Goal: Information Seeking & Learning: Learn about a topic

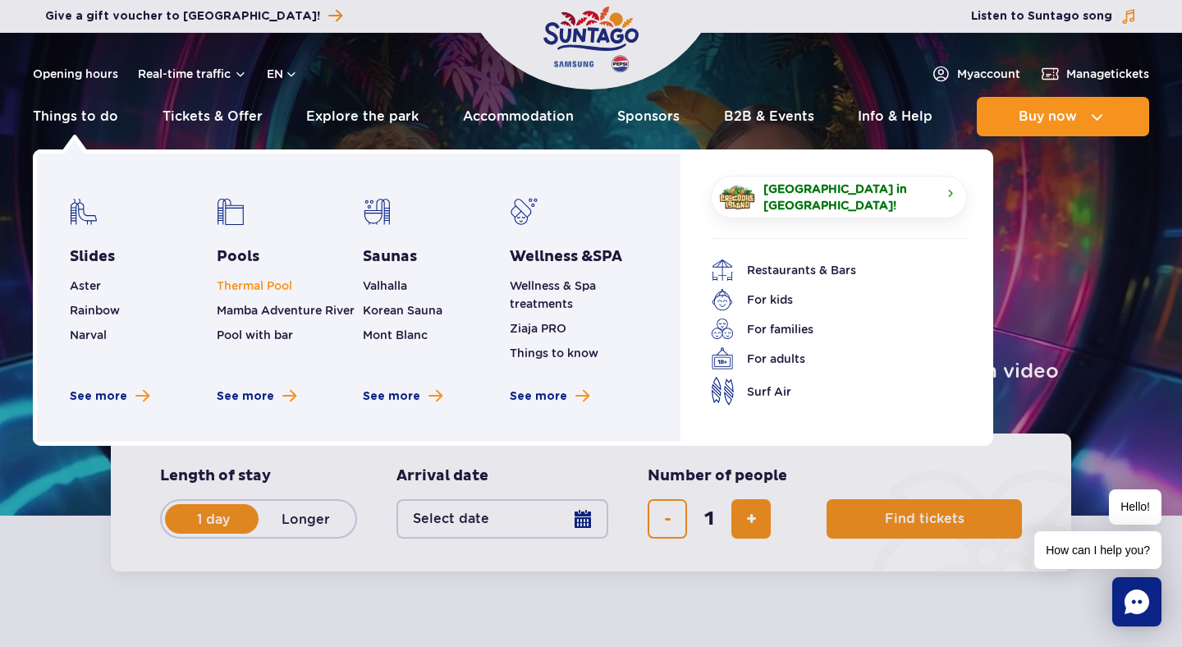
click at [268, 282] on link "Thermal Pool" at bounding box center [255, 285] width 76 height 13
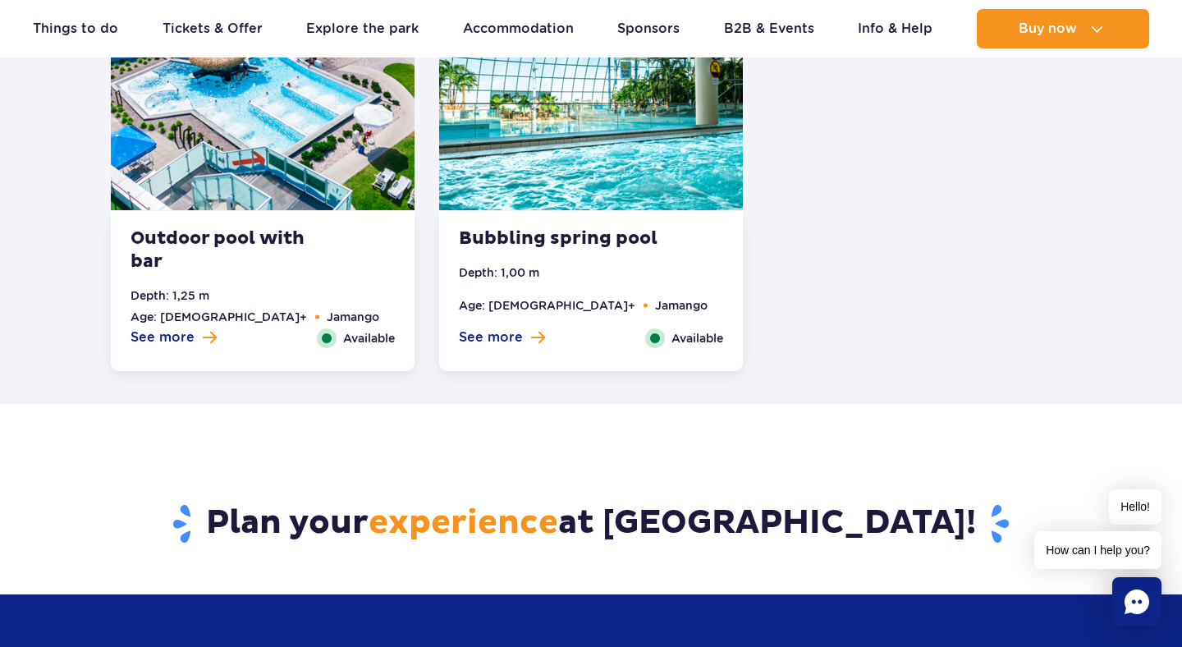
scroll to position [2727, 0]
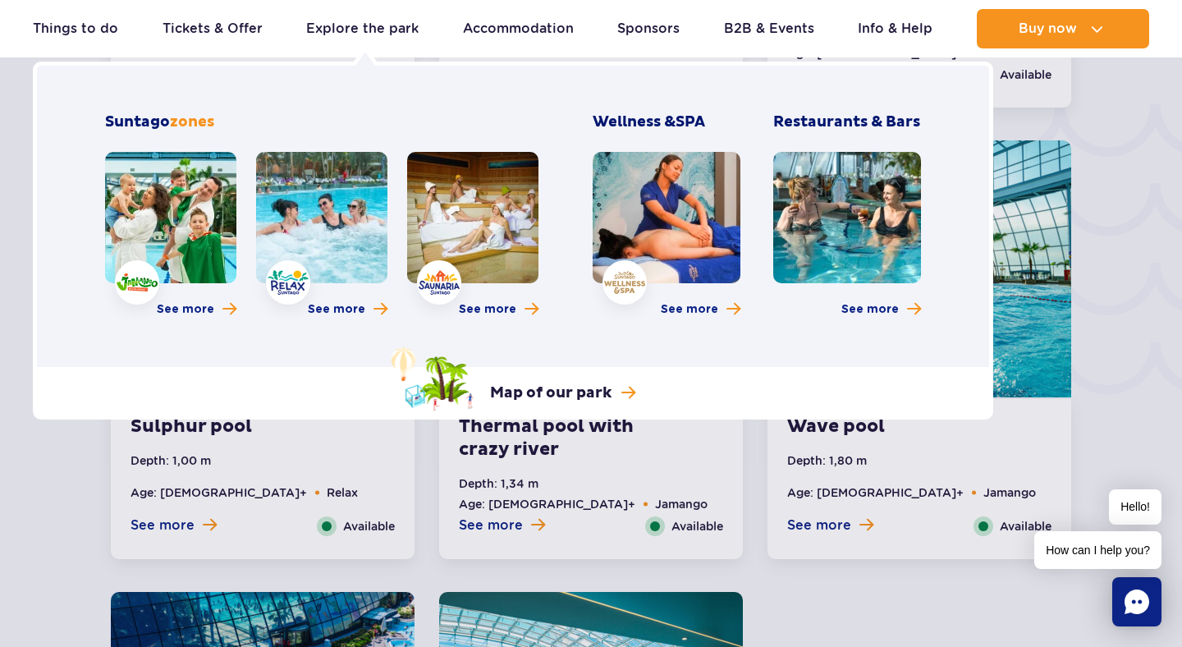
click at [279, 274] on link at bounding box center [321, 217] width 131 height 131
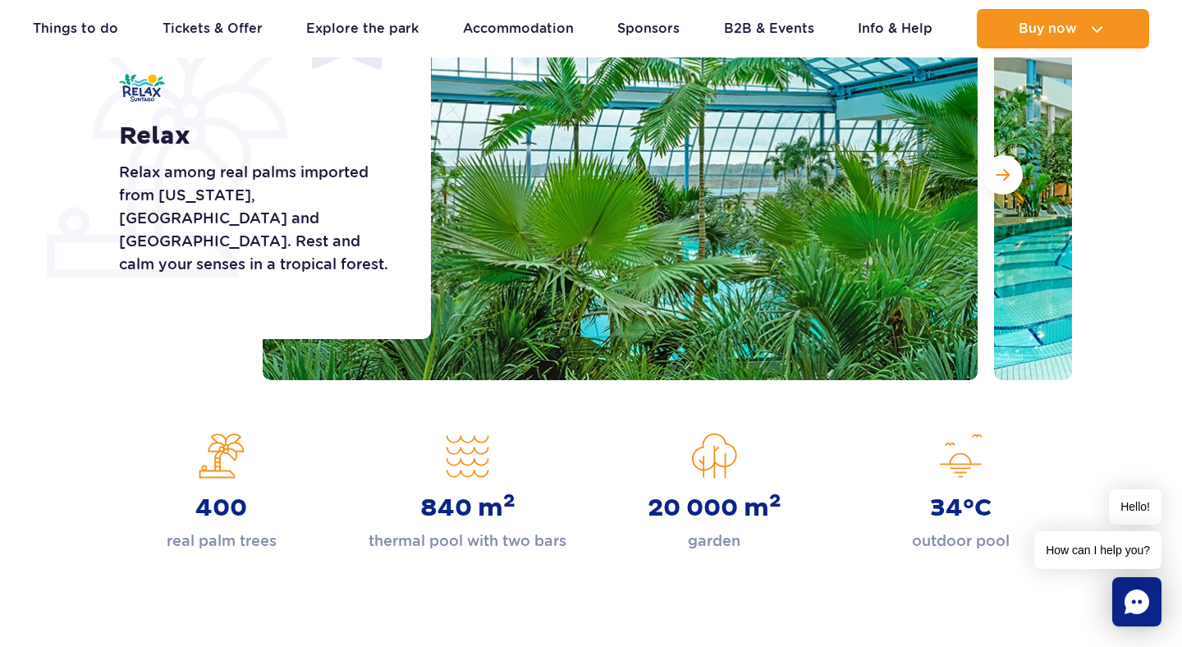
scroll to position [248, 0]
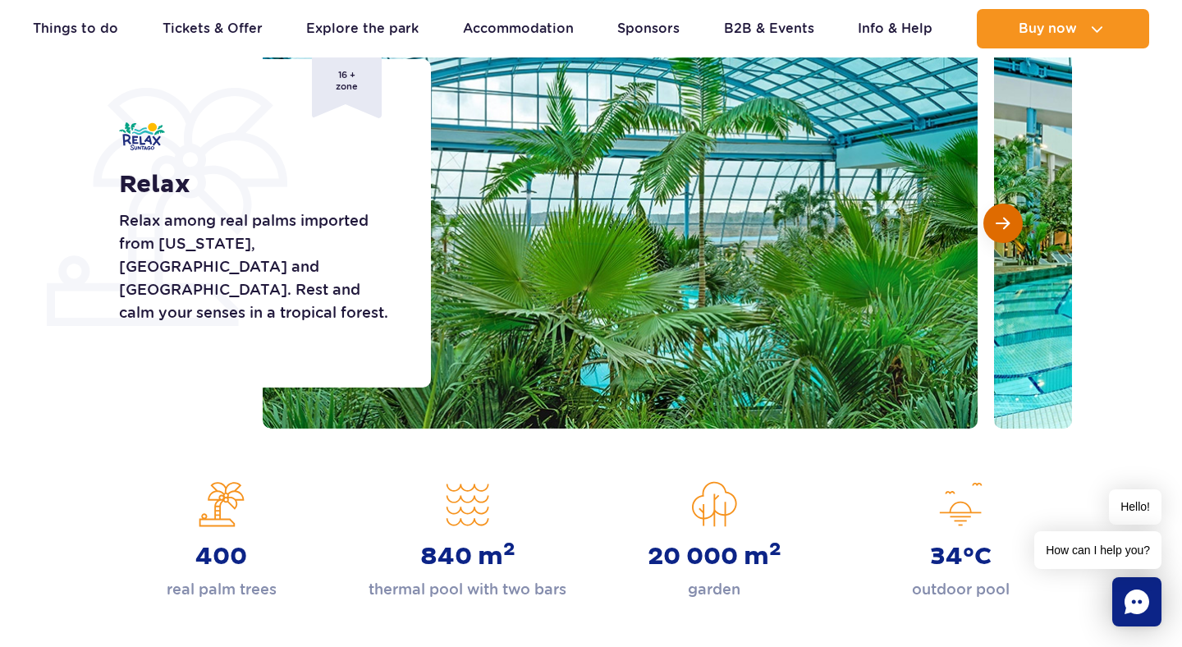
click at [1009, 223] on button "Next slide" at bounding box center [1002, 223] width 39 height 39
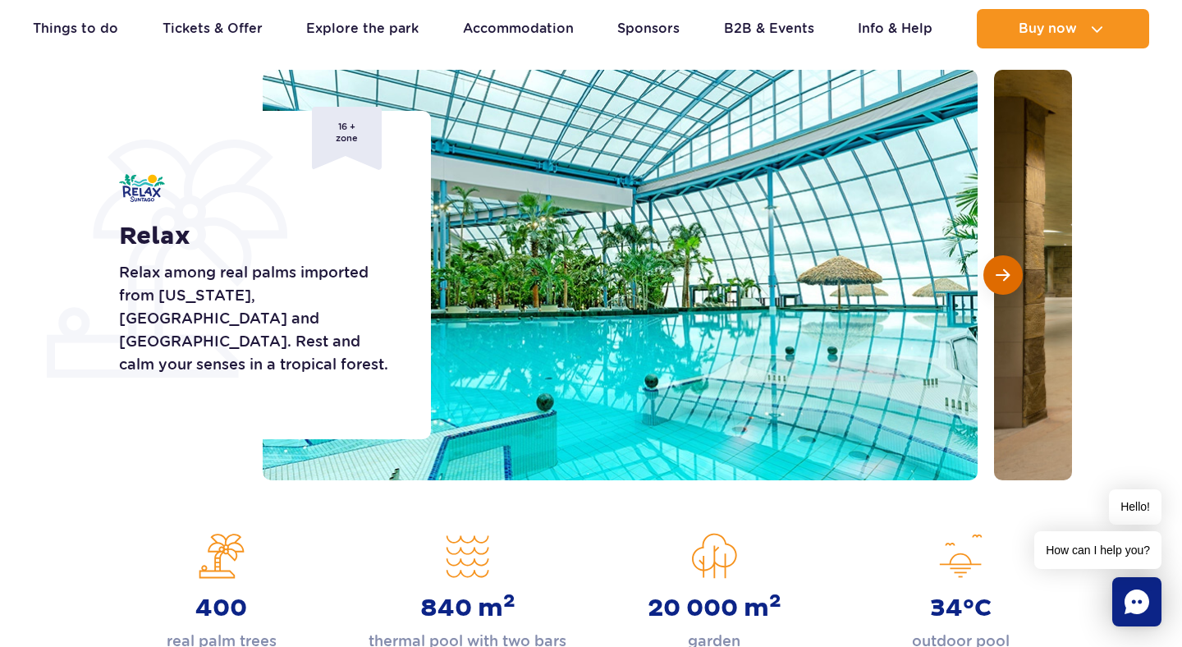
scroll to position [195, 0]
click at [1001, 278] on span "Next slide" at bounding box center [1003, 275] width 14 height 15
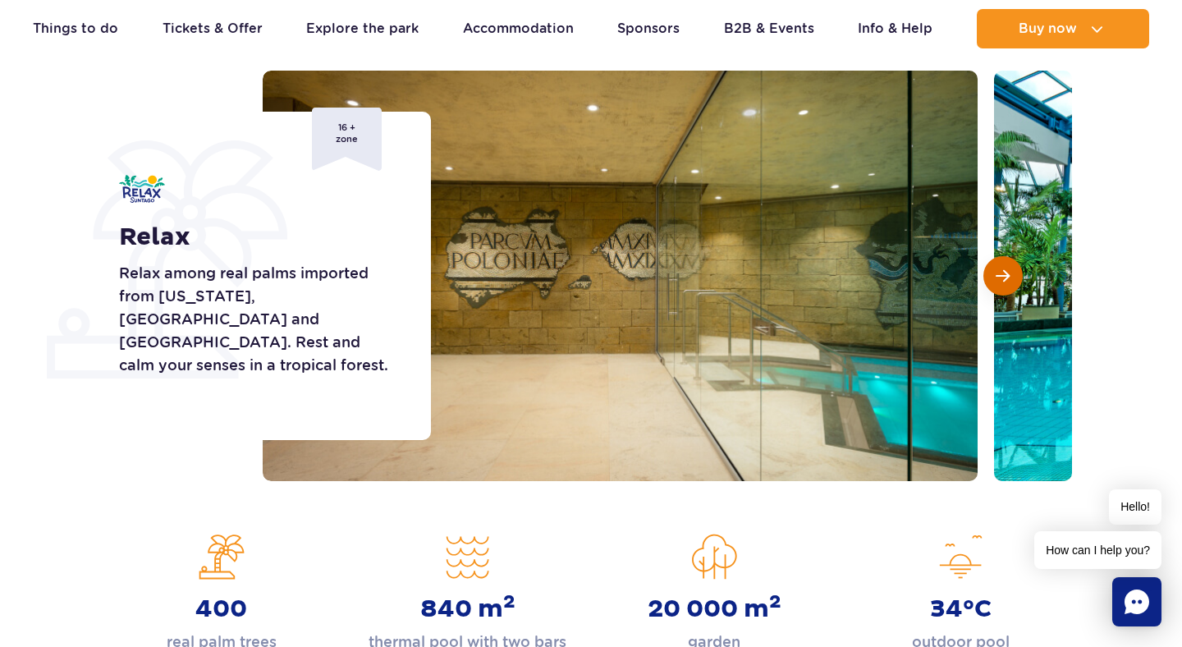
click at [1001, 278] on span "Next slide" at bounding box center [1003, 275] width 14 height 15
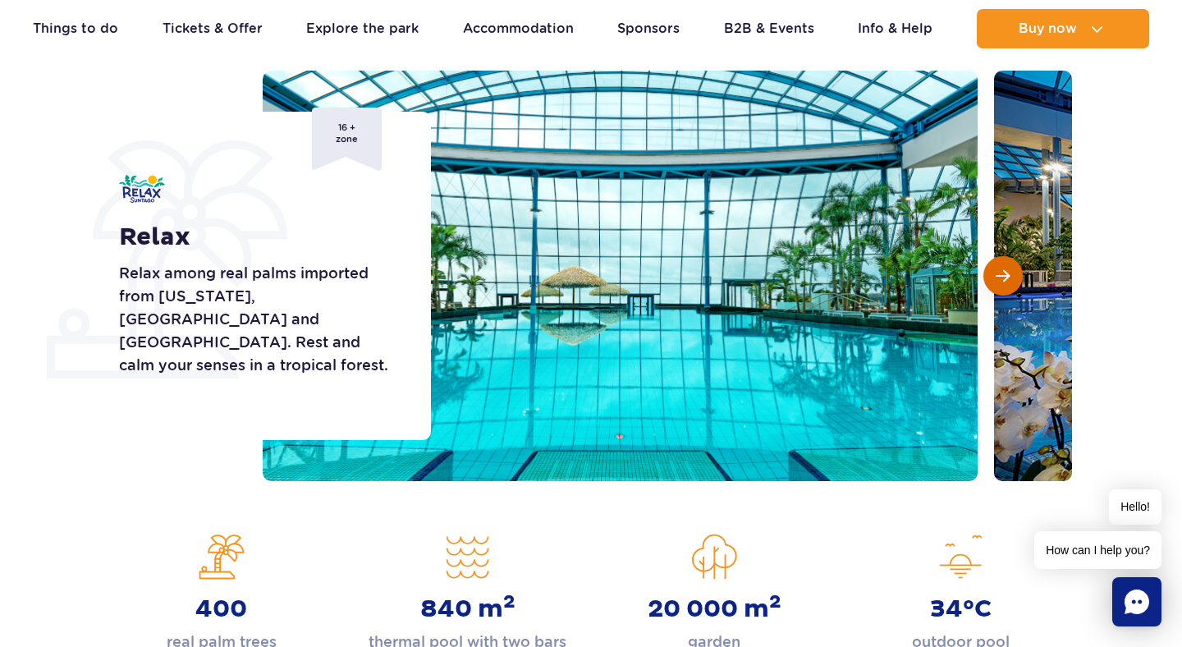
click at [1007, 271] on span "Next slide" at bounding box center [1003, 275] width 14 height 15
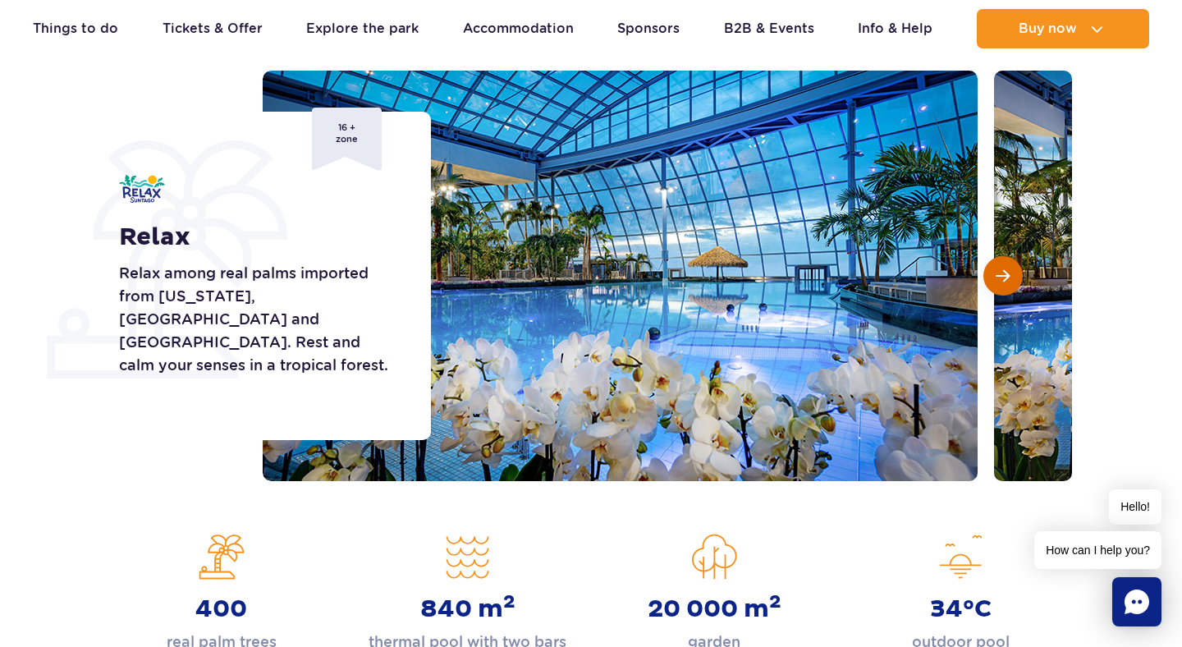
click at [1008, 274] on span "Next slide" at bounding box center [1003, 275] width 14 height 15
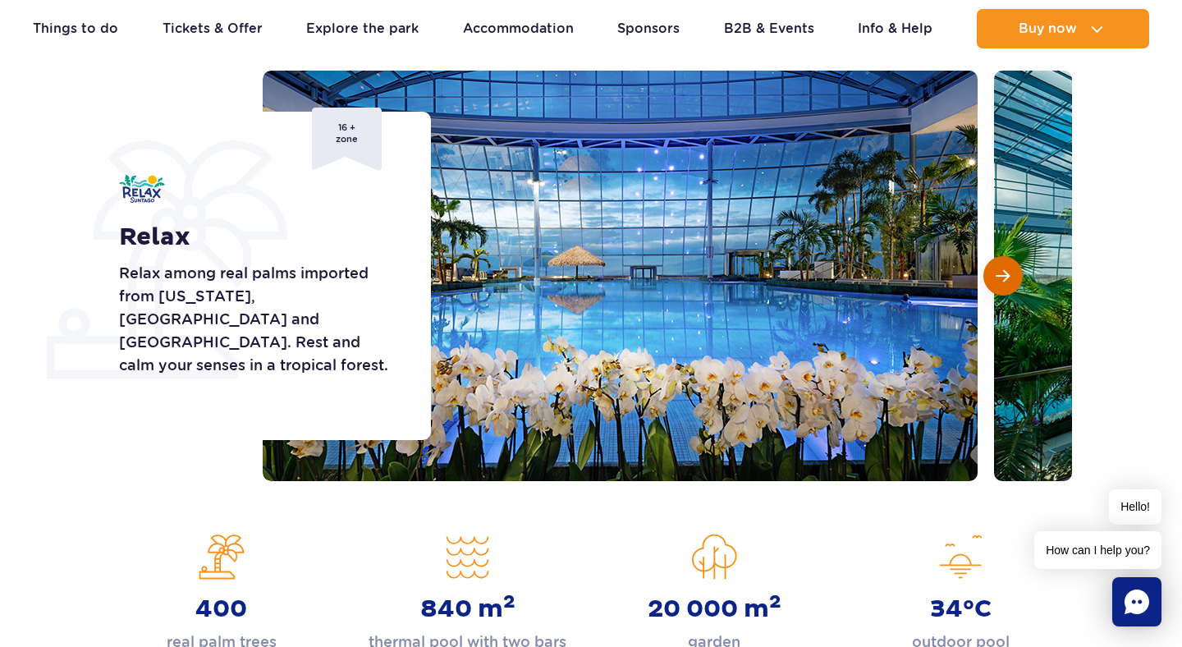
click at [1008, 274] on span "Next slide" at bounding box center [1003, 275] width 14 height 15
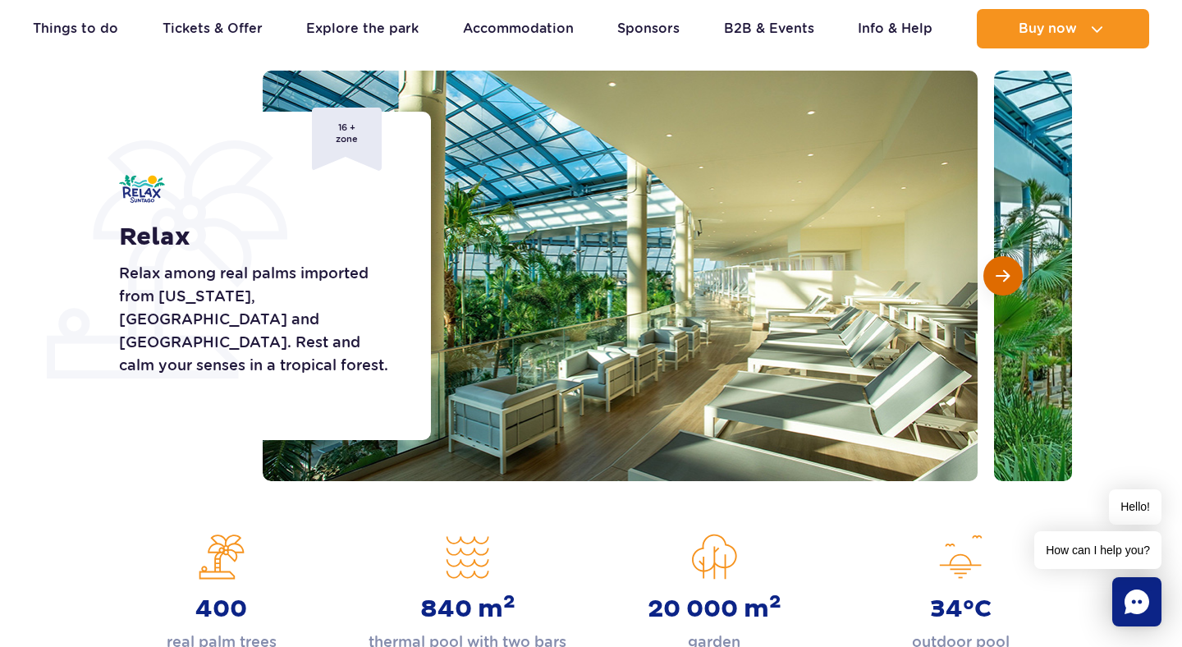
click at [996, 271] on span "Next slide" at bounding box center [1003, 275] width 14 height 15
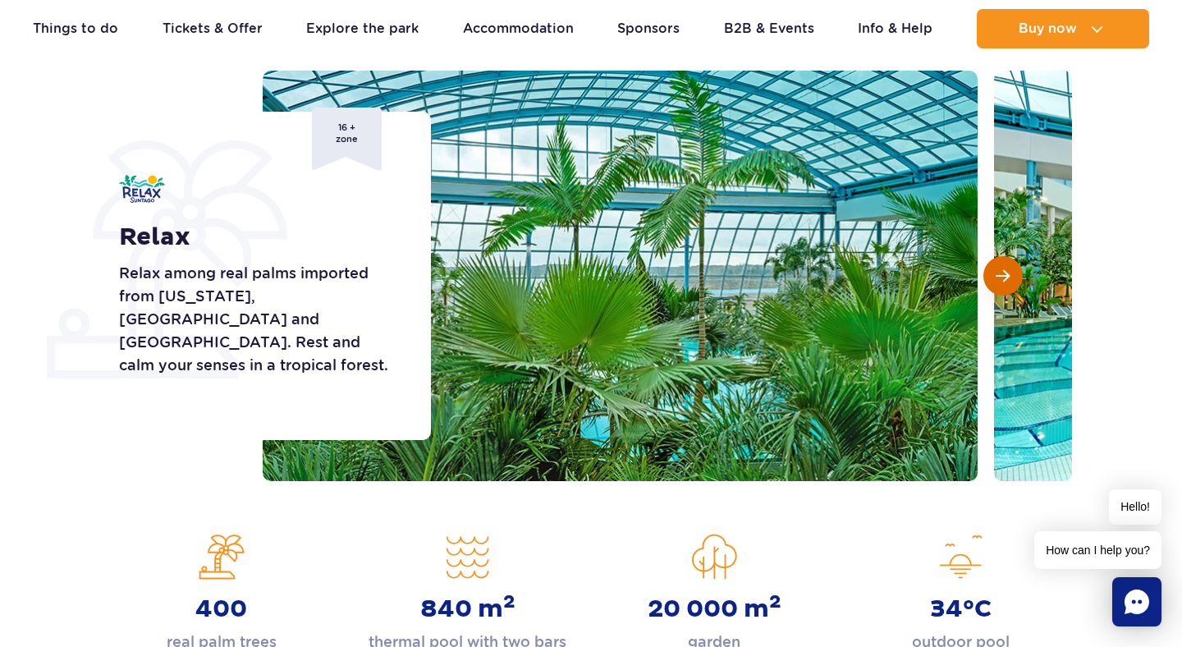
click at [996, 273] on span "Next slide" at bounding box center [1003, 275] width 14 height 15
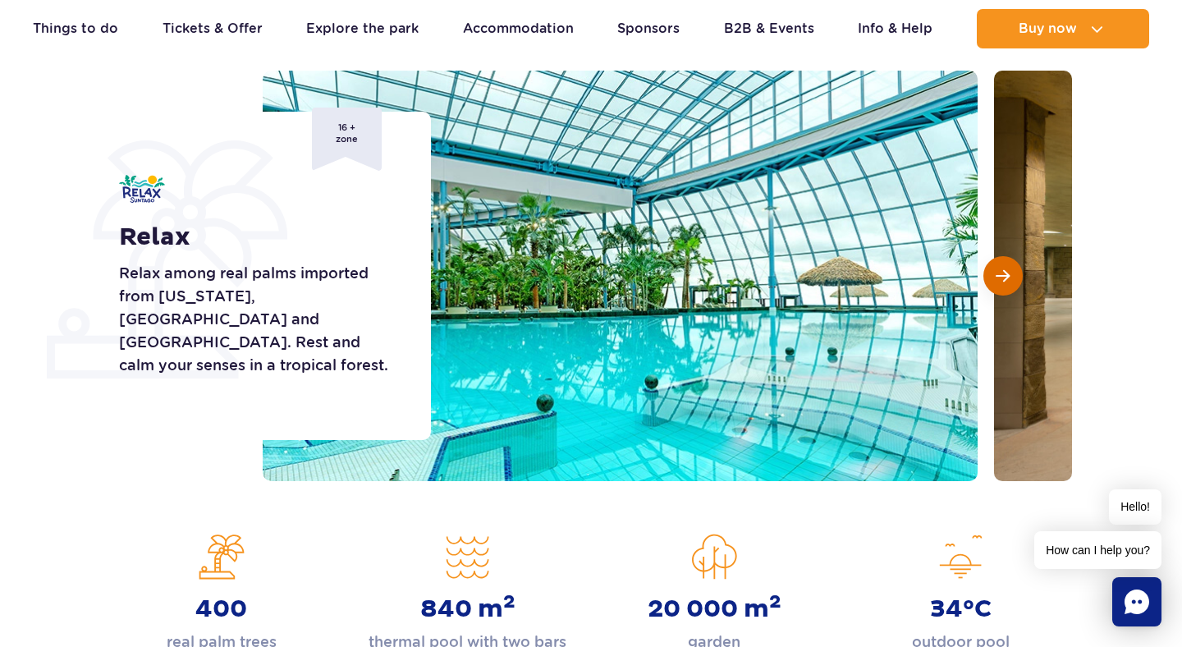
click at [996, 273] on span "Next slide" at bounding box center [1003, 275] width 14 height 15
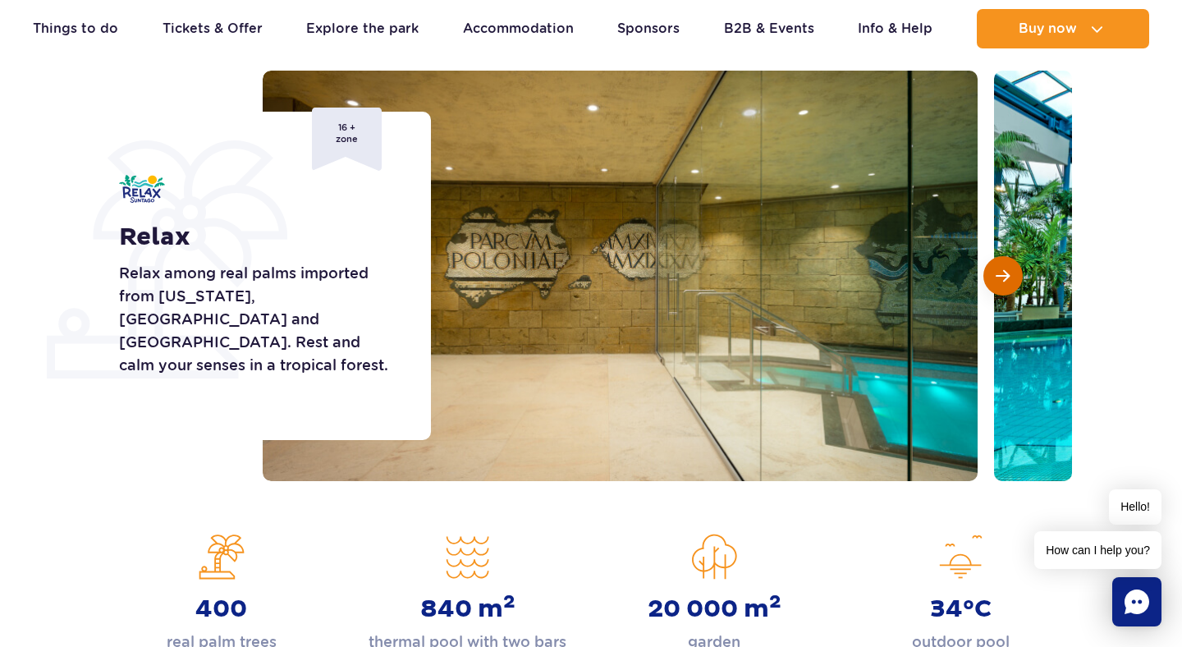
click at [996, 273] on span "Next slide" at bounding box center [1003, 275] width 14 height 15
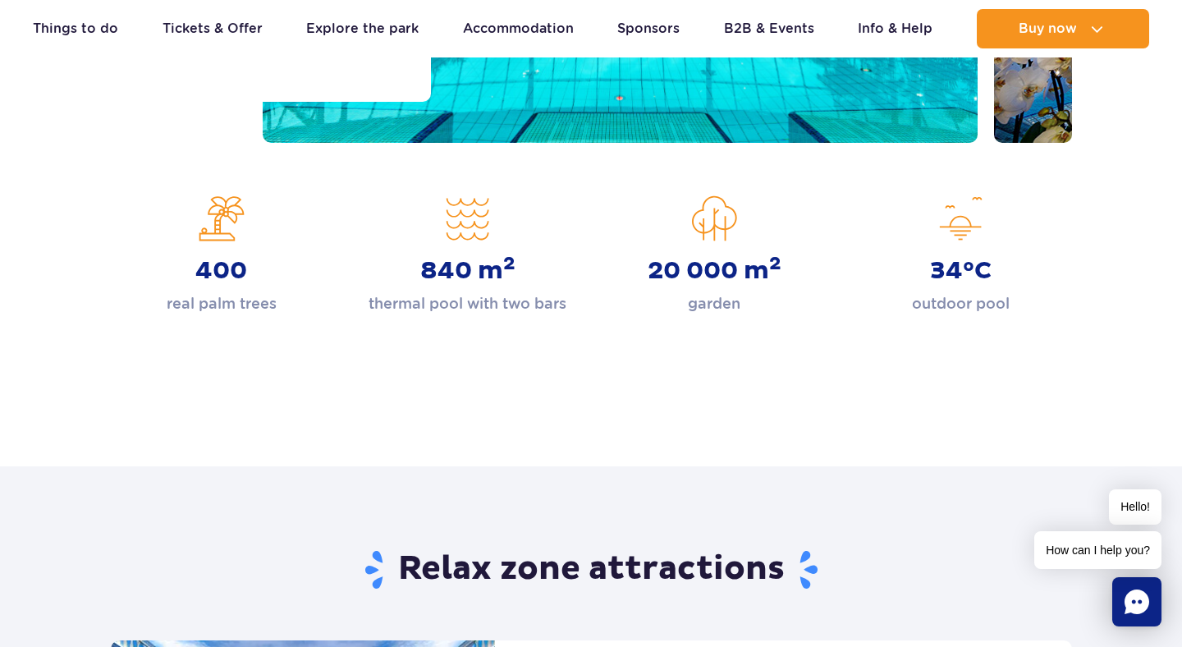
scroll to position [0, 0]
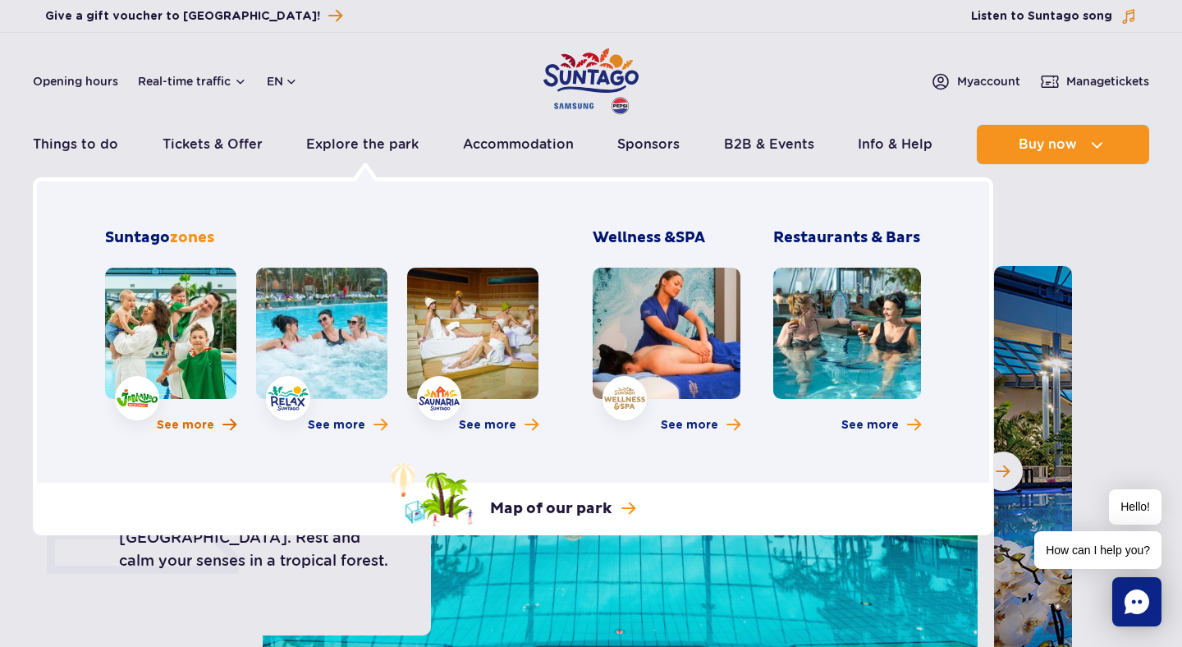
click at [190, 426] on span "See more" at bounding box center [185, 425] width 57 height 16
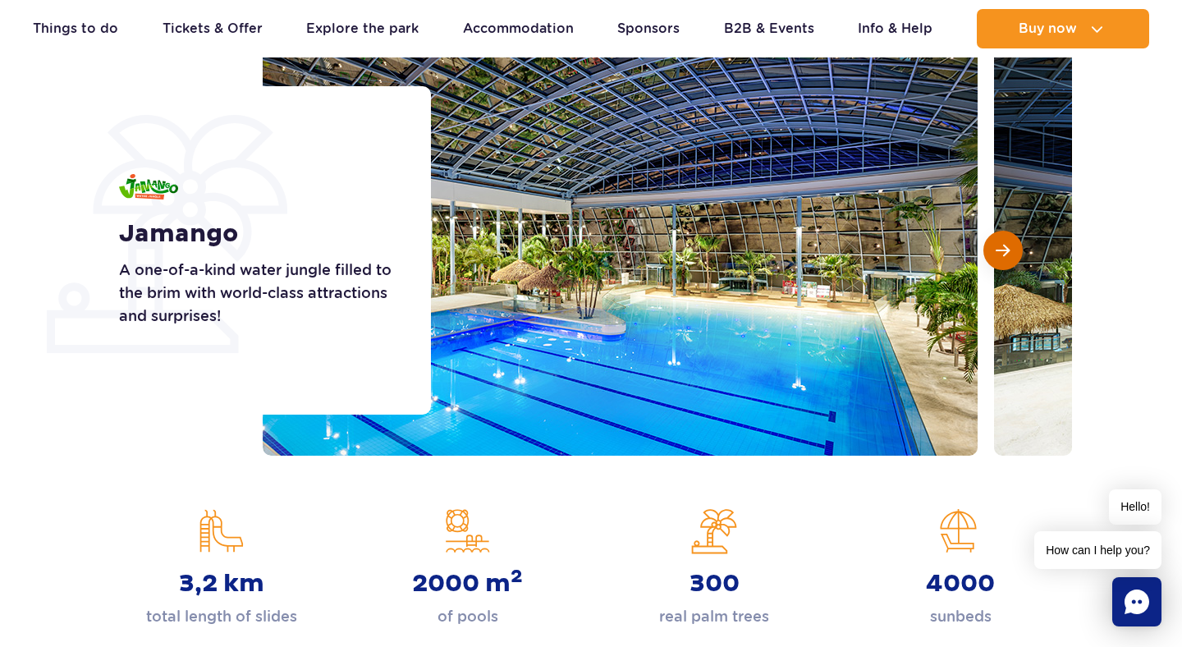
click at [1012, 250] on button "Next slide" at bounding box center [1002, 250] width 39 height 39
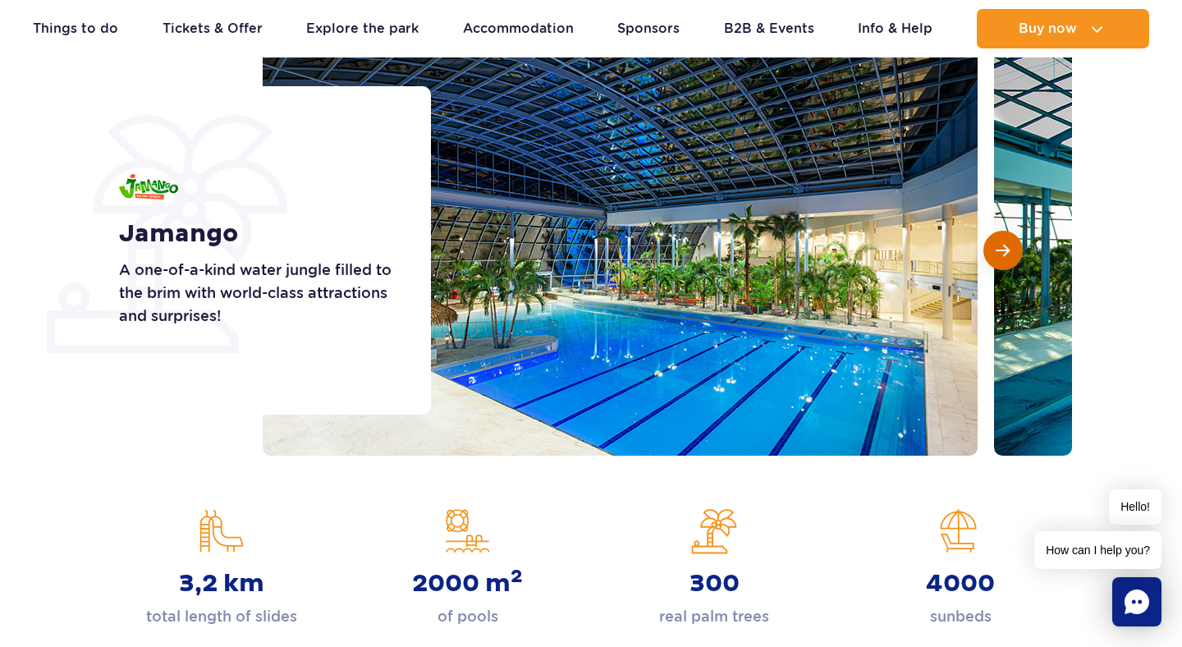
click at [1012, 250] on button "Next slide" at bounding box center [1002, 250] width 39 height 39
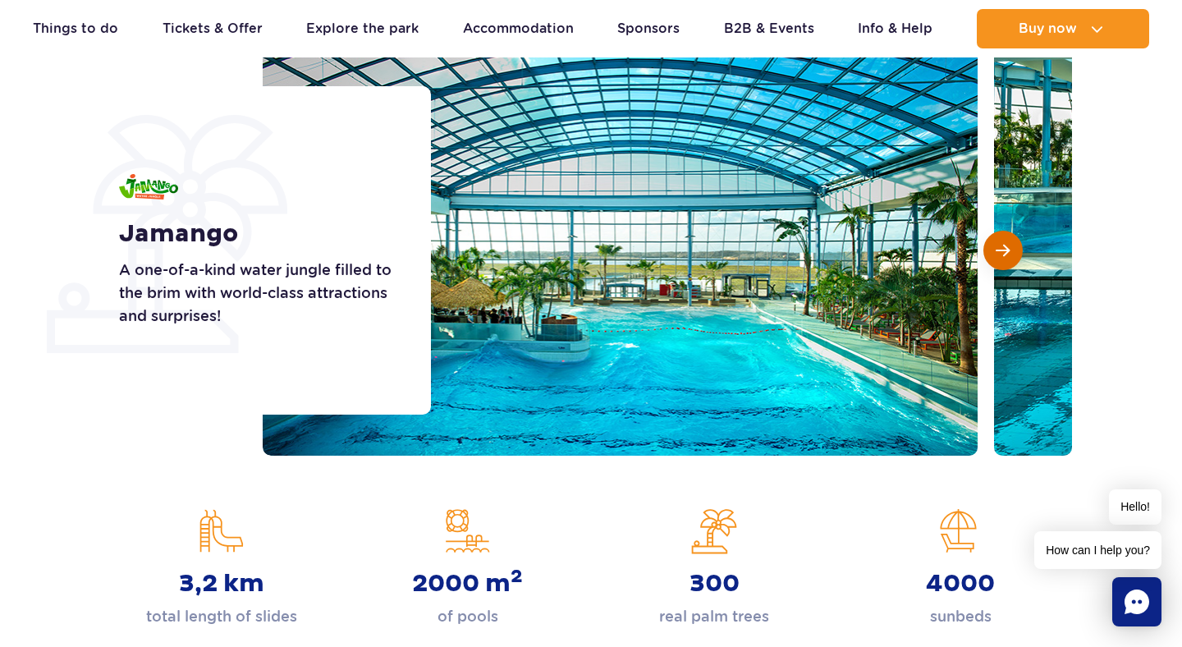
click at [1012, 250] on button "Next slide" at bounding box center [1002, 250] width 39 height 39
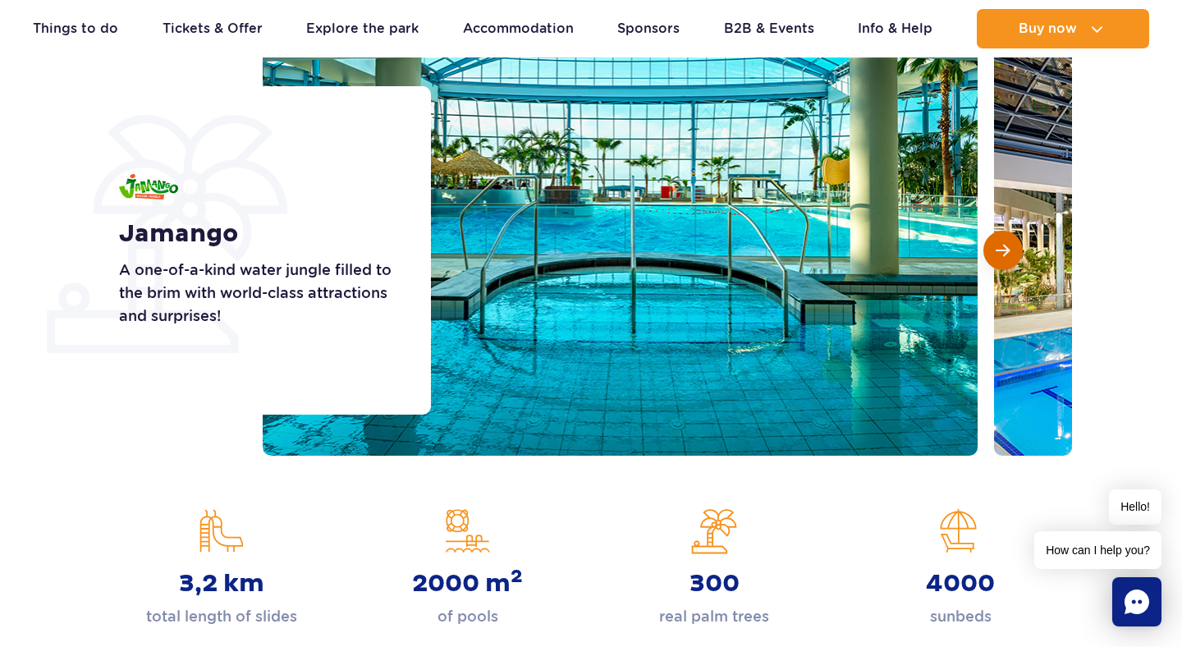
click at [1012, 250] on button "Next slide" at bounding box center [1002, 250] width 39 height 39
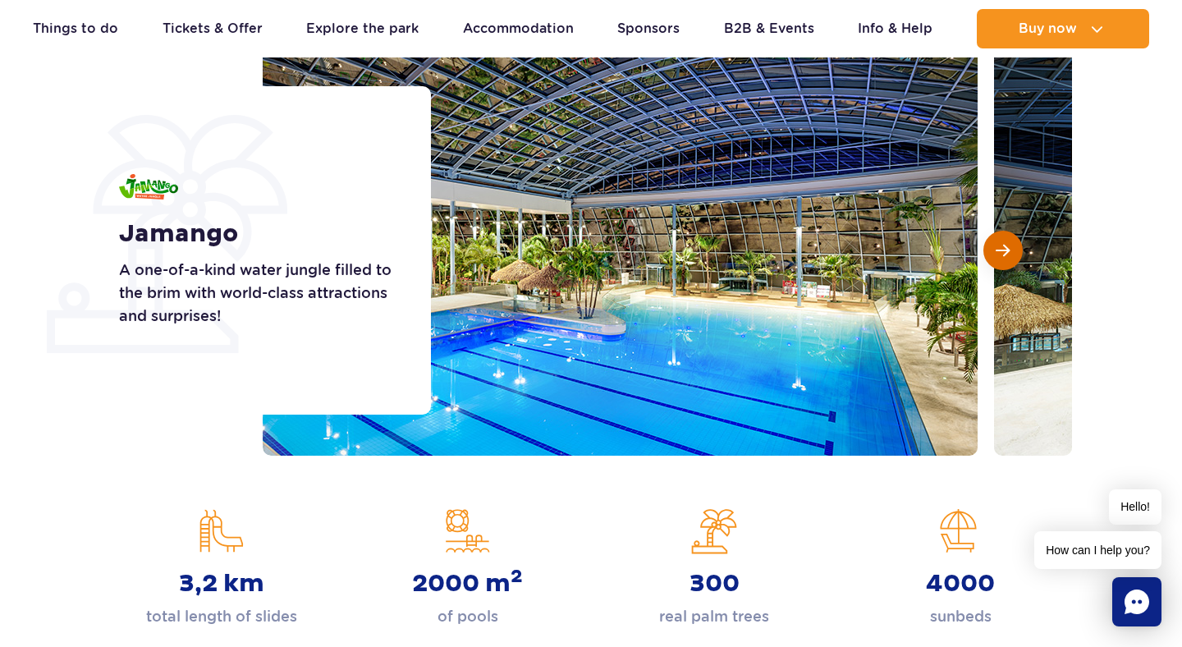
click at [1009, 250] on button "Next slide" at bounding box center [1002, 250] width 39 height 39
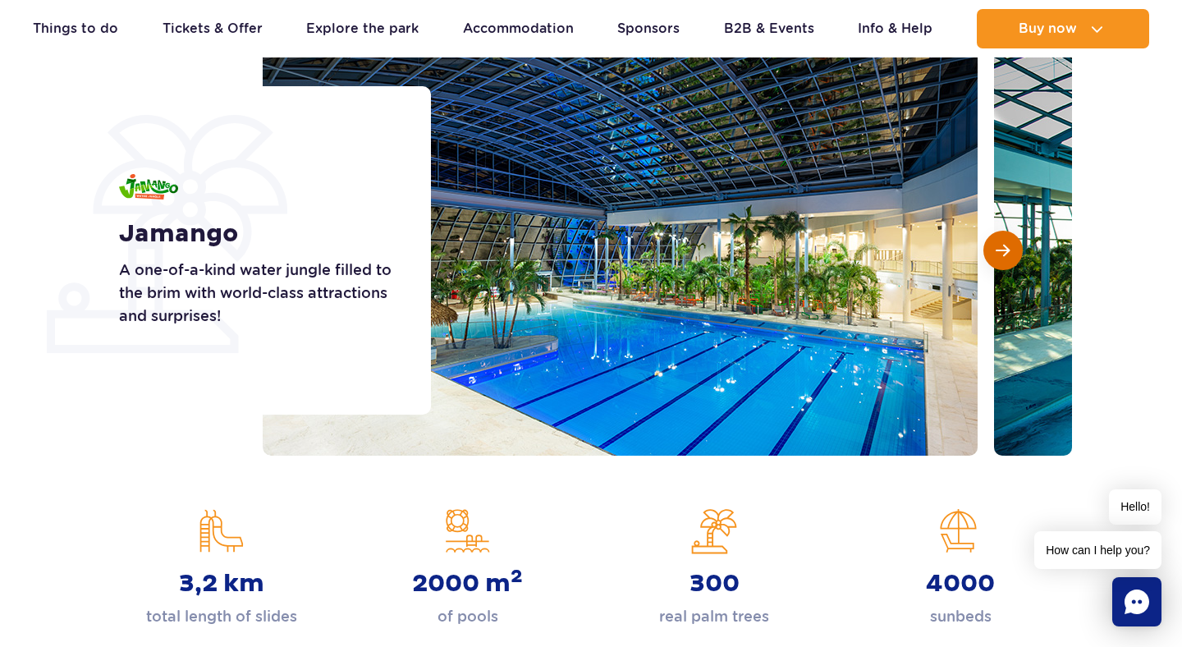
click at [1008, 250] on span "Next slide" at bounding box center [1003, 250] width 14 height 15
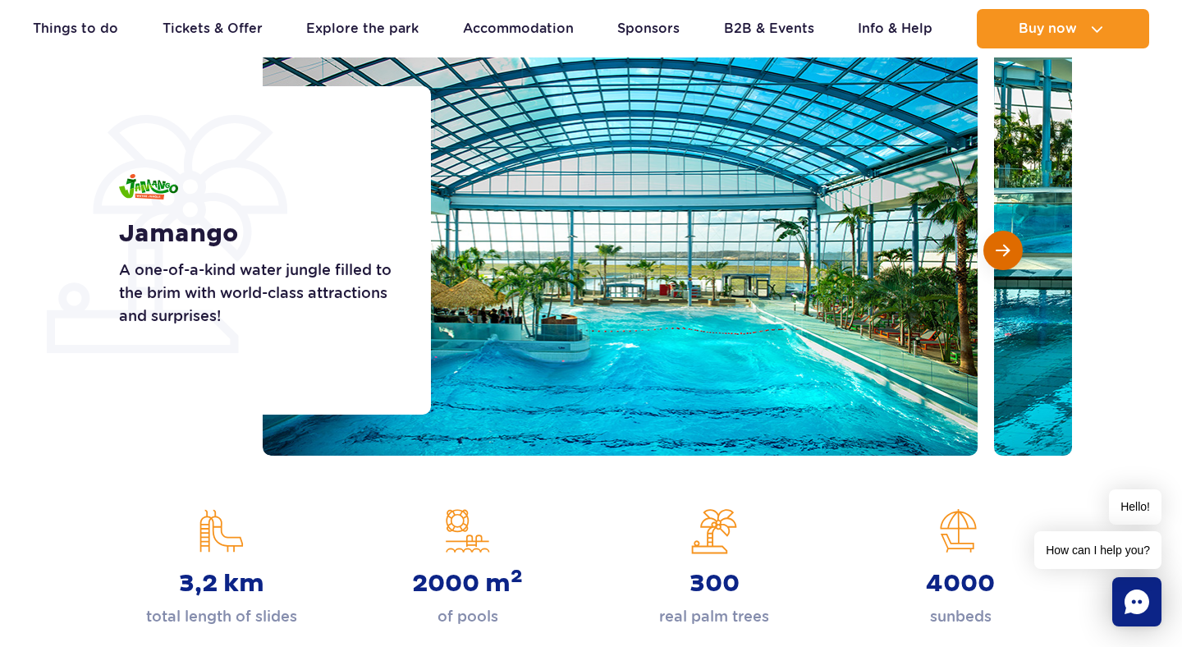
click at [1008, 250] on span "Next slide" at bounding box center [1003, 250] width 14 height 15
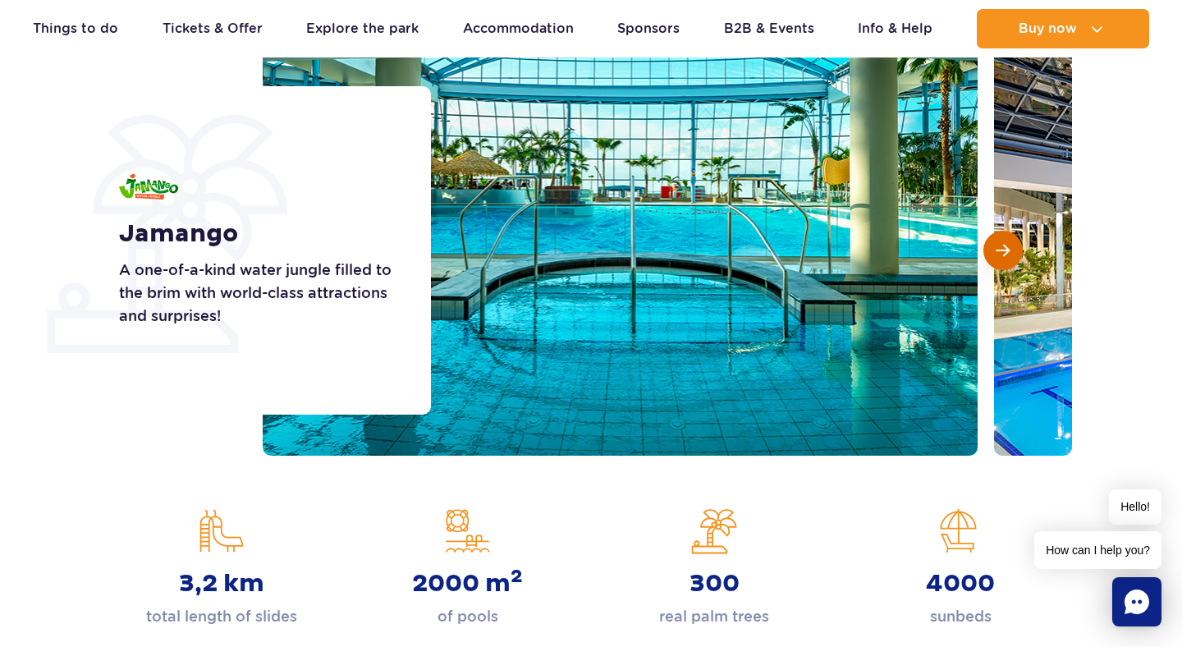
click at [1008, 250] on span "Next slide" at bounding box center [1003, 250] width 14 height 15
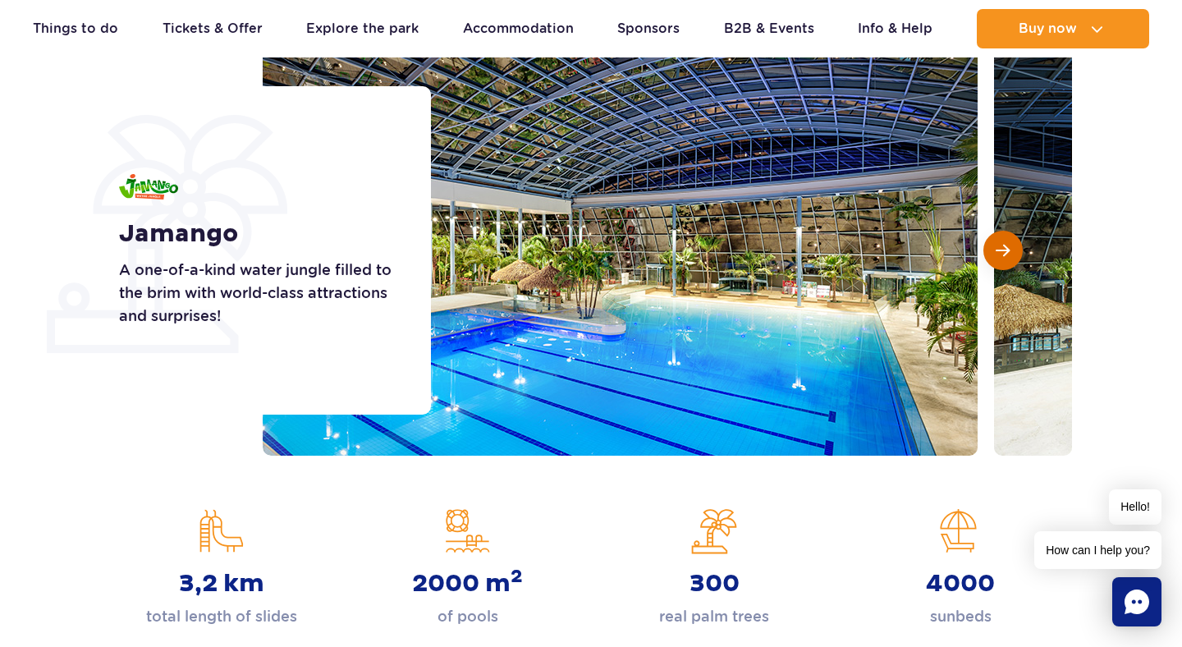
click at [1008, 250] on span "Next slide" at bounding box center [1003, 250] width 14 height 15
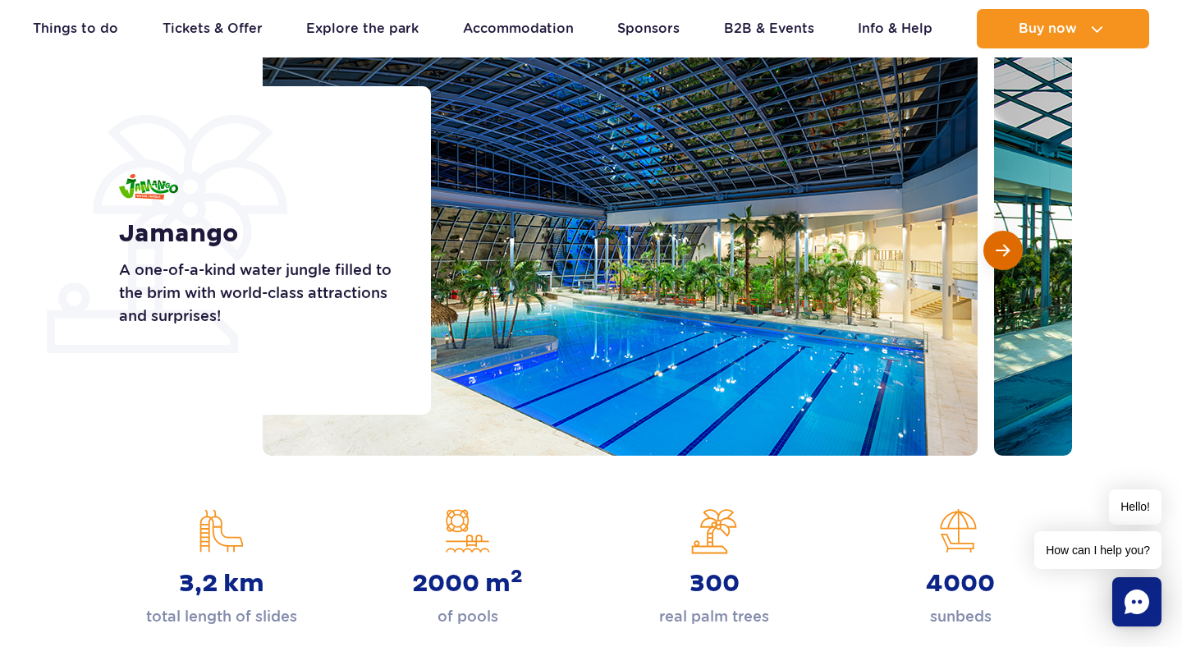
click at [1008, 250] on span "Next slide" at bounding box center [1003, 250] width 14 height 15
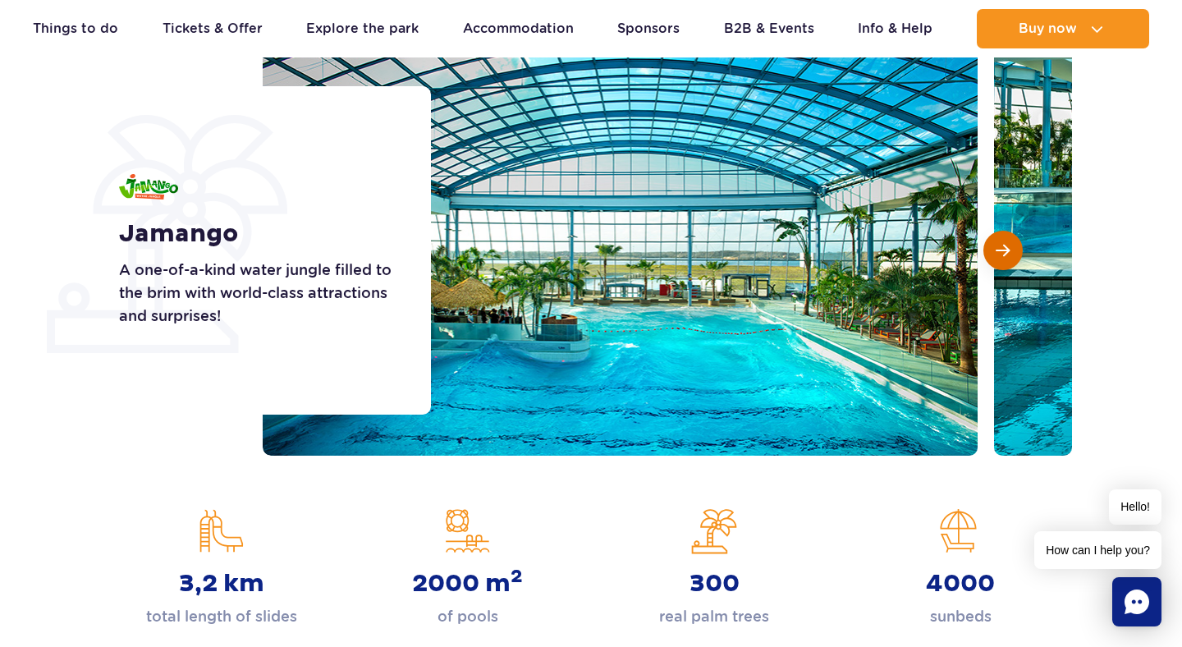
click at [1008, 250] on span "Next slide" at bounding box center [1003, 250] width 14 height 15
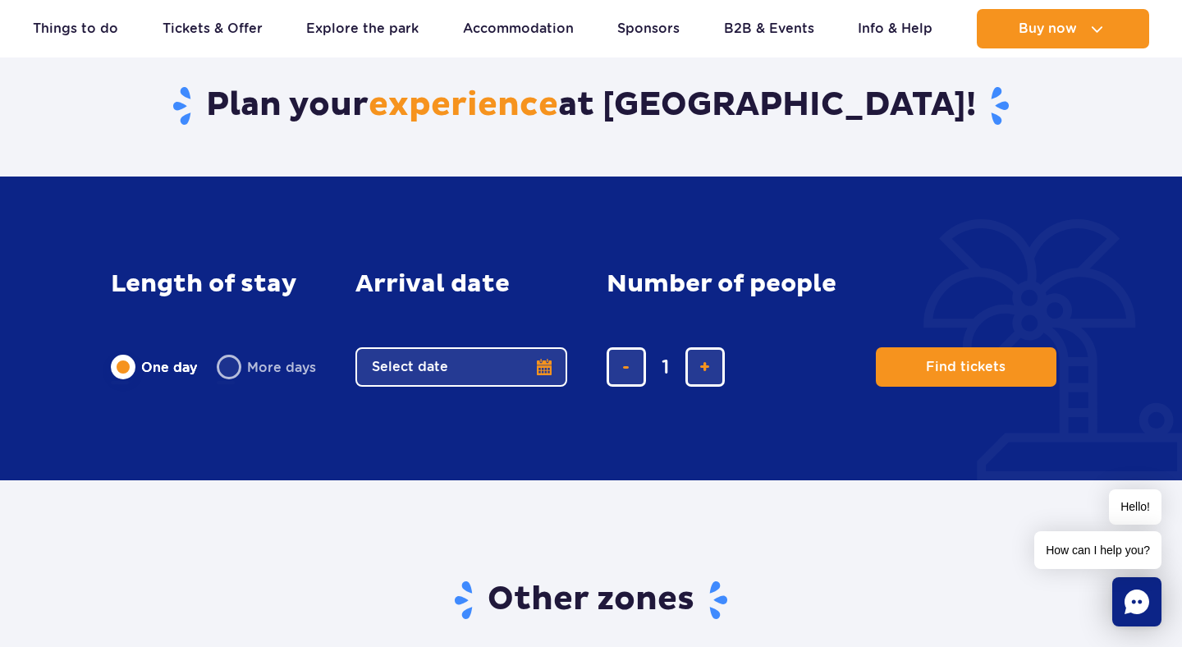
scroll to position [3166, 0]
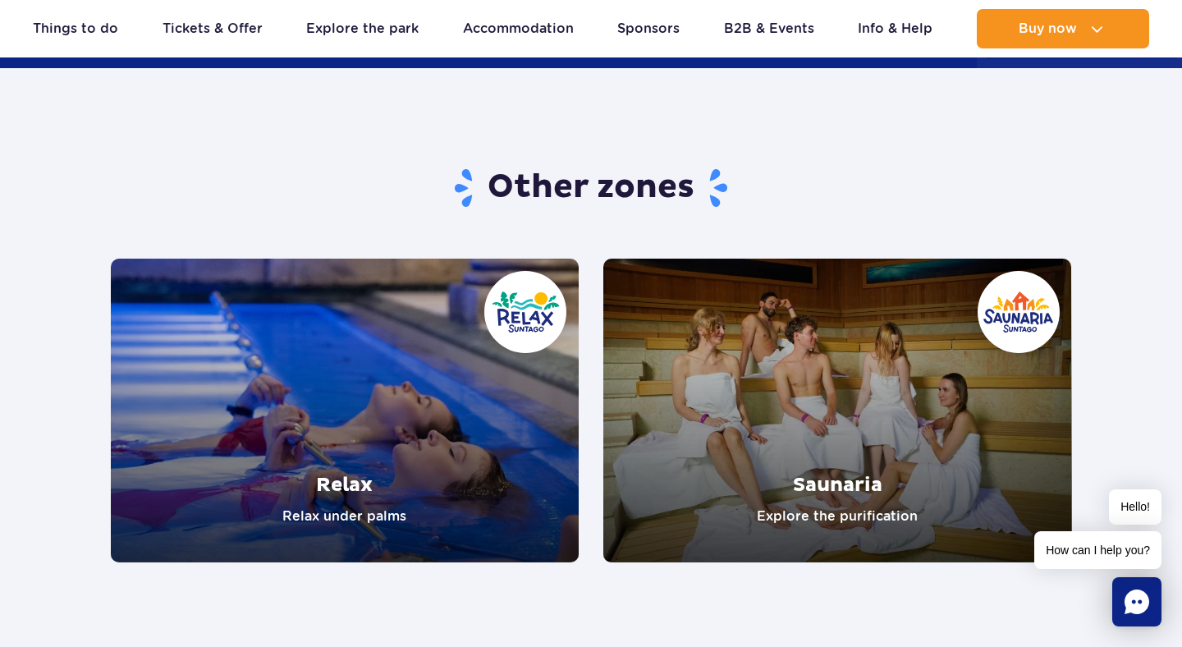
click at [836, 501] on link "Saunaria" at bounding box center [837, 411] width 469 height 304
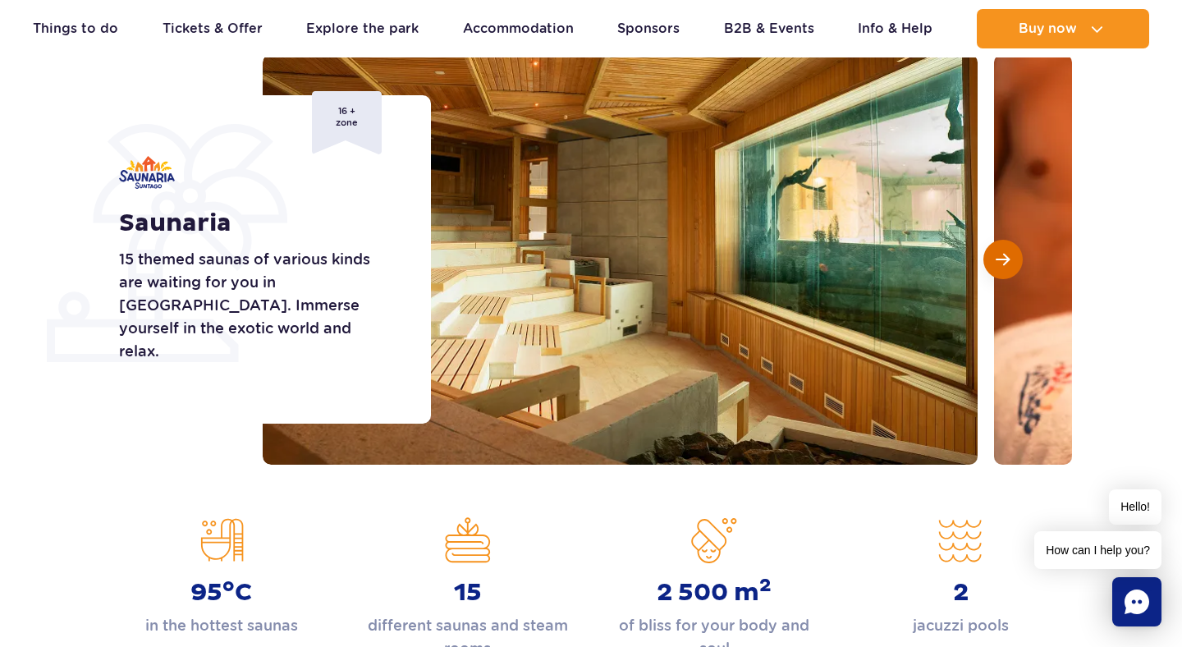
click at [1011, 259] on button "Next slide" at bounding box center [1002, 259] width 39 height 39
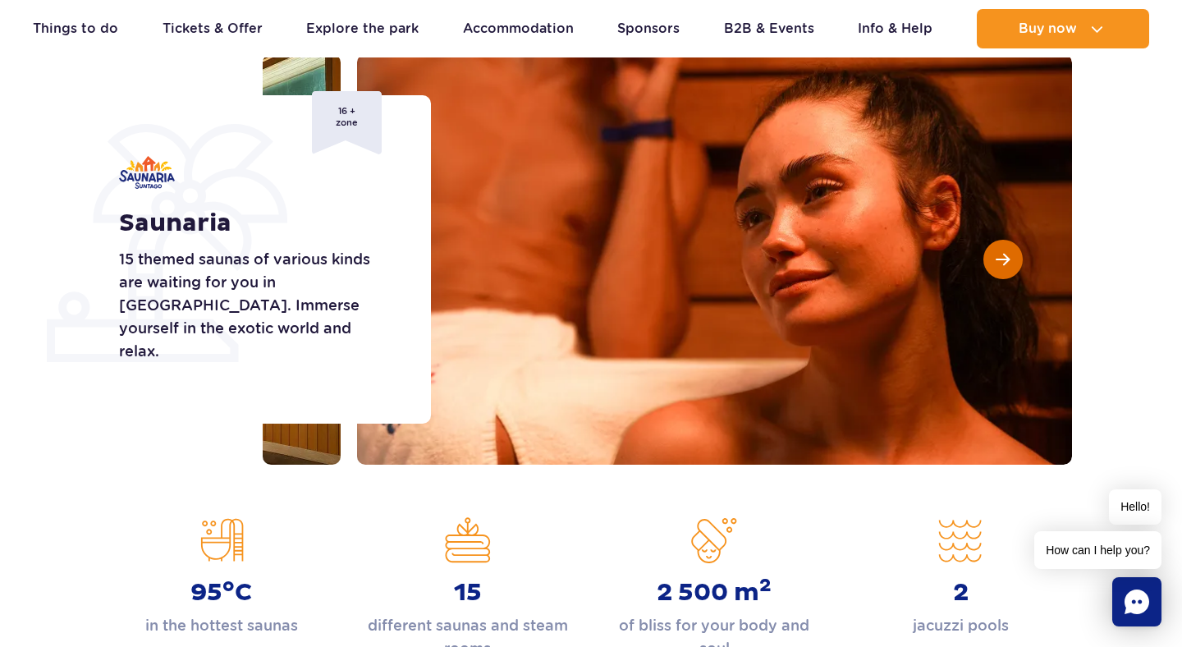
click at [1011, 259] on button "Next slide" at bounding box center [1002, 259] width 39 height 39
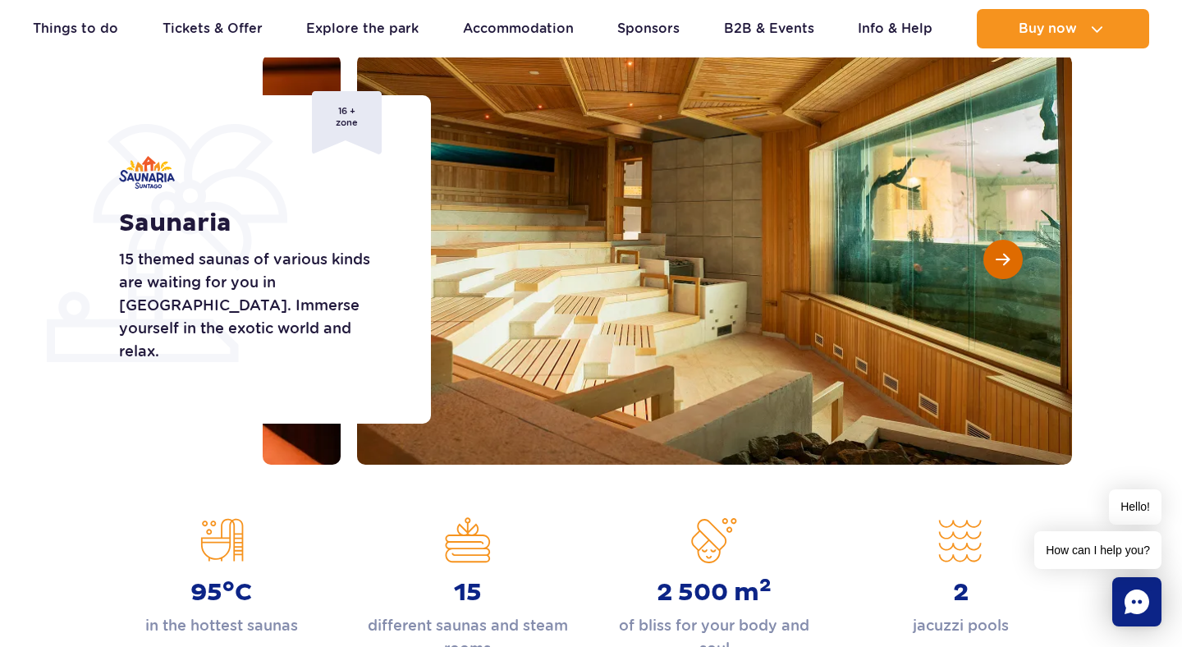
click at [1011, 259] on button "Next slide" at bounding box center [1002, 259] width 39 height 39
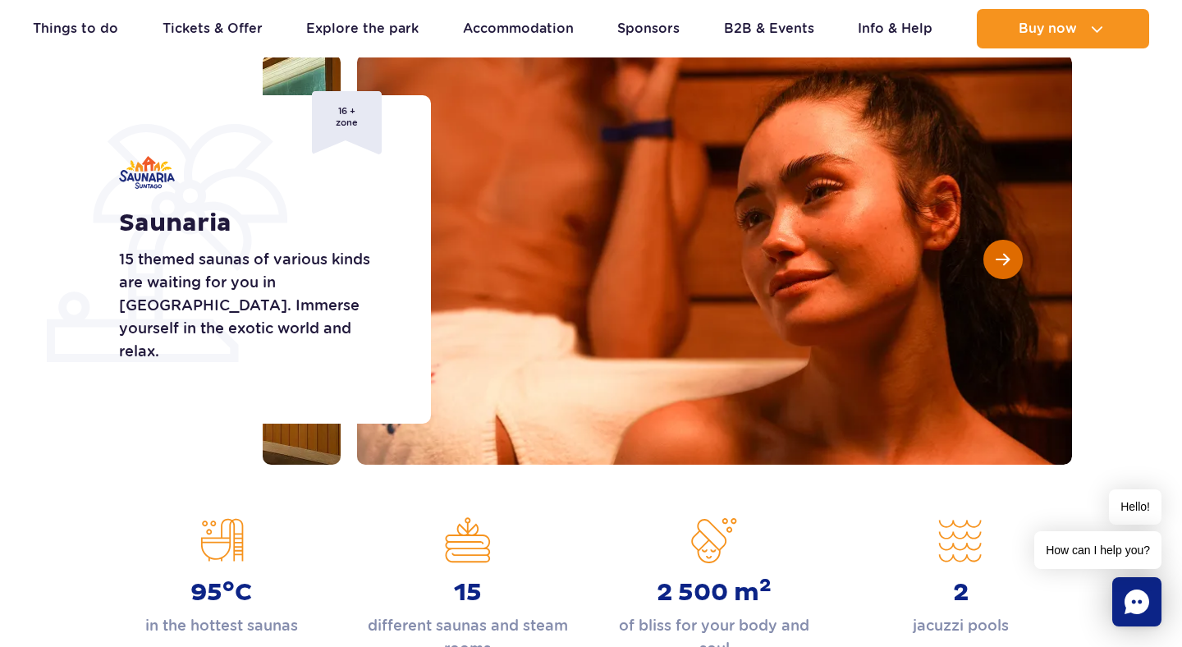
click at [1011, 259] on button "Next slide" at bounding box center [1002, 259] width 39 height 39
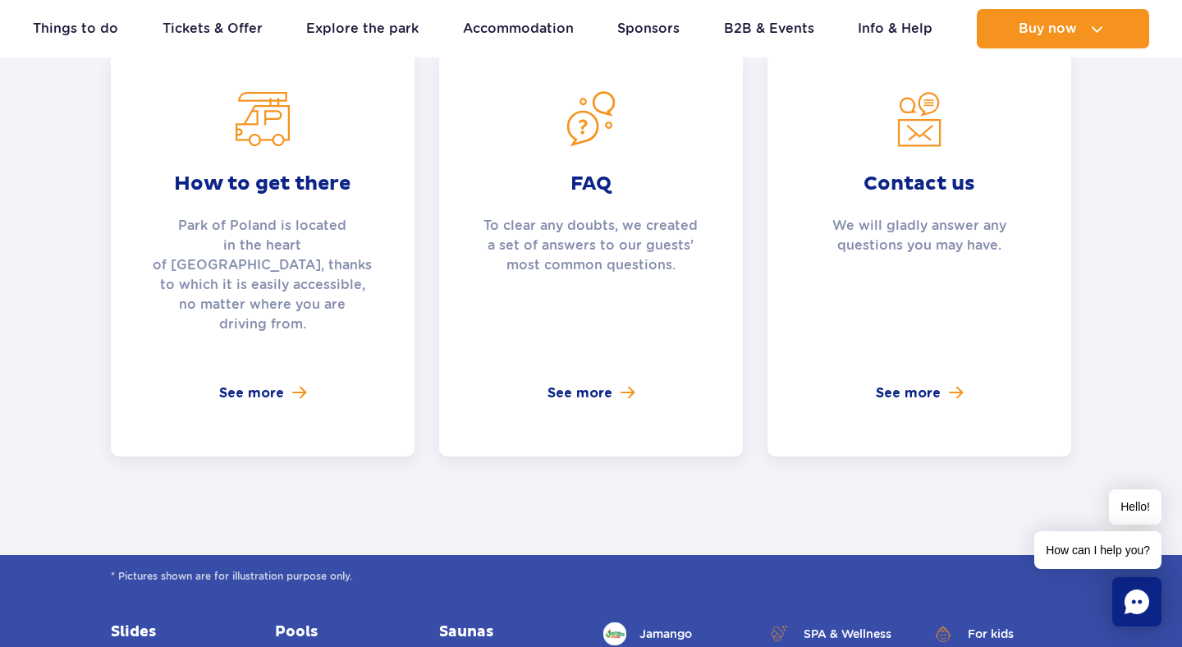
scroll to position [4091, 0]
